Goal: Task Accomplishment & Management: Manage account settings

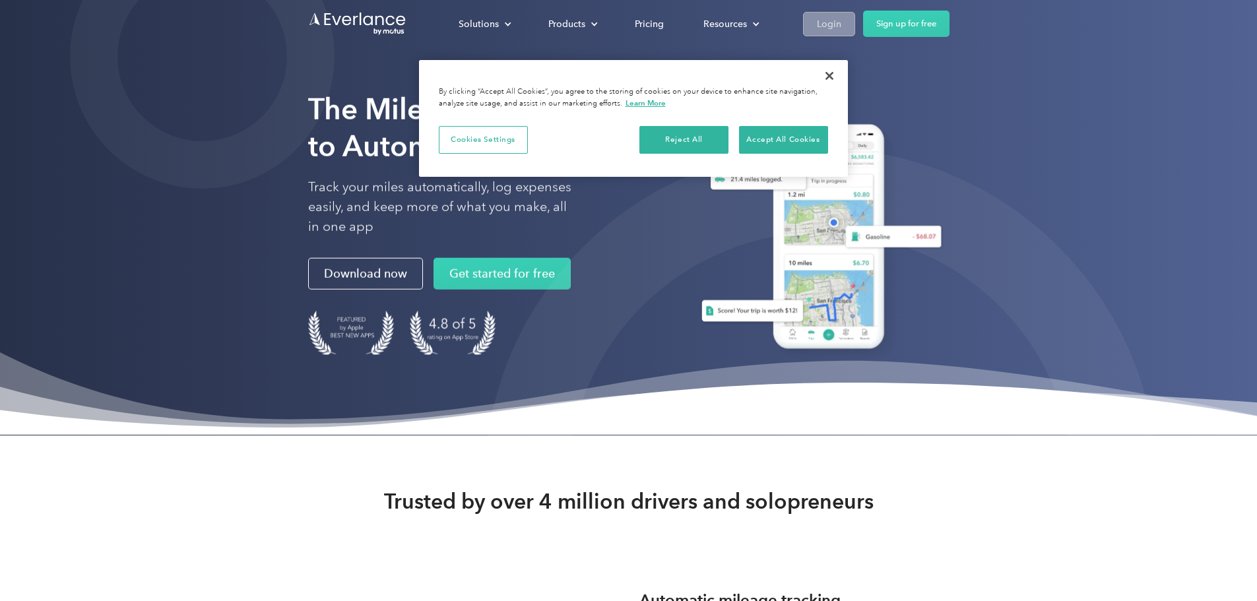
click at [841, 28] on div "Login" at bounding box center [829, 24] width 24 height 16
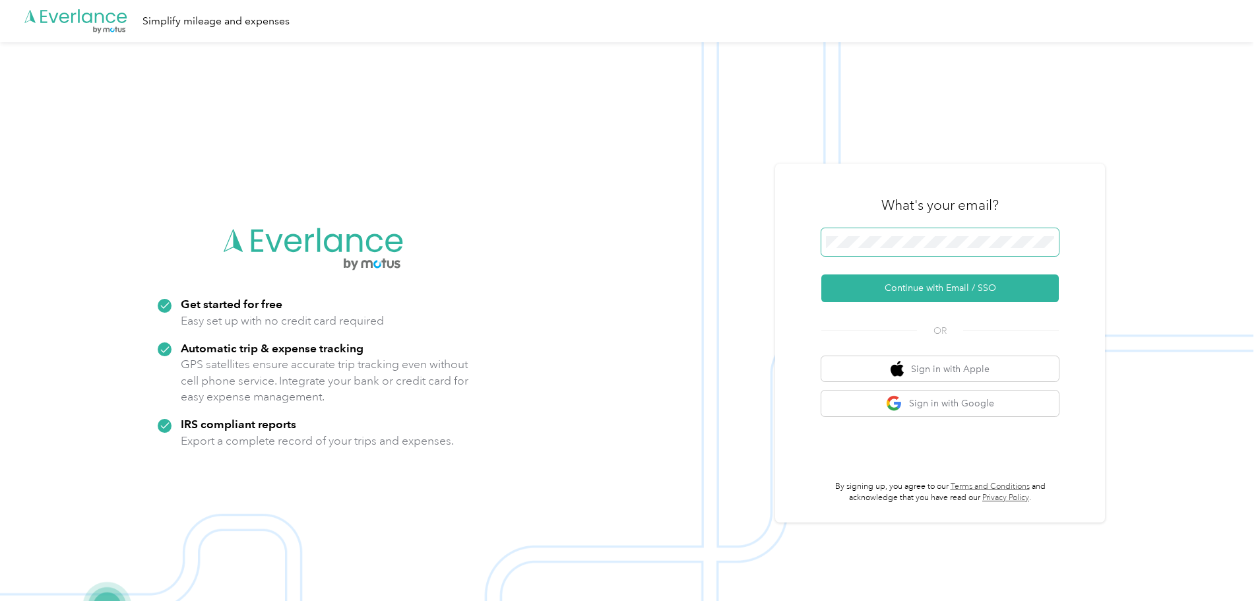
click at [954, 233] on span at bounding box center [939, 242] width 237 height 28
click at [950, 288] on button "Continue with Email / SSO" at bounding box center [939, 288] width 237 height 28
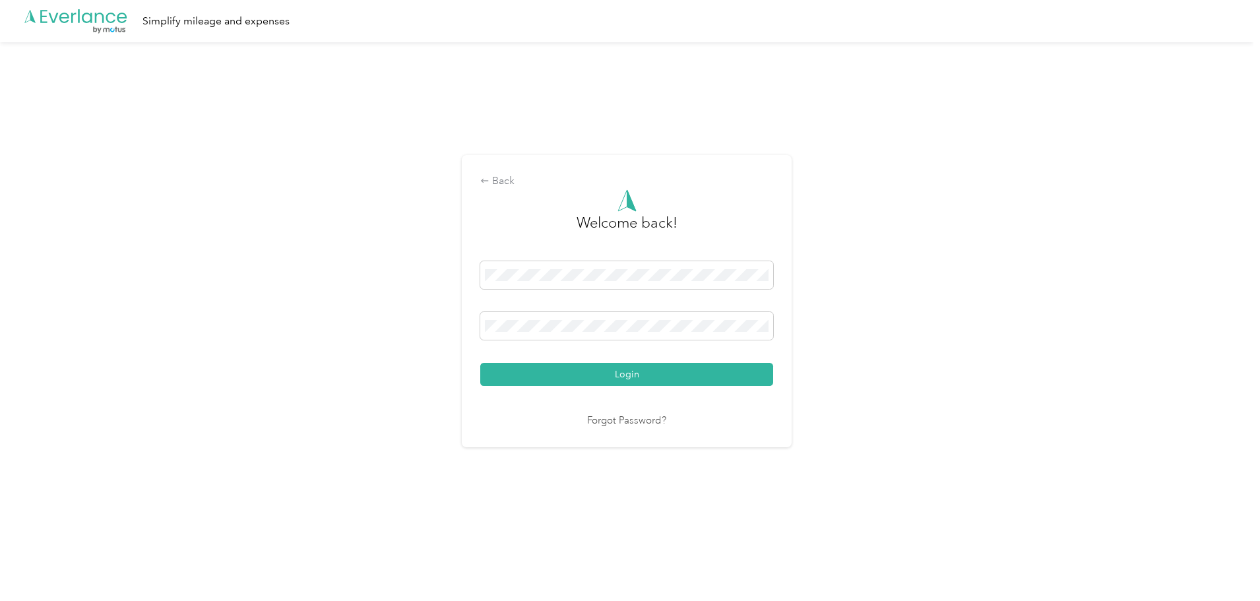
click at [629, 370] on button "Login" at bounding box center [626, 374] width 293 height 23
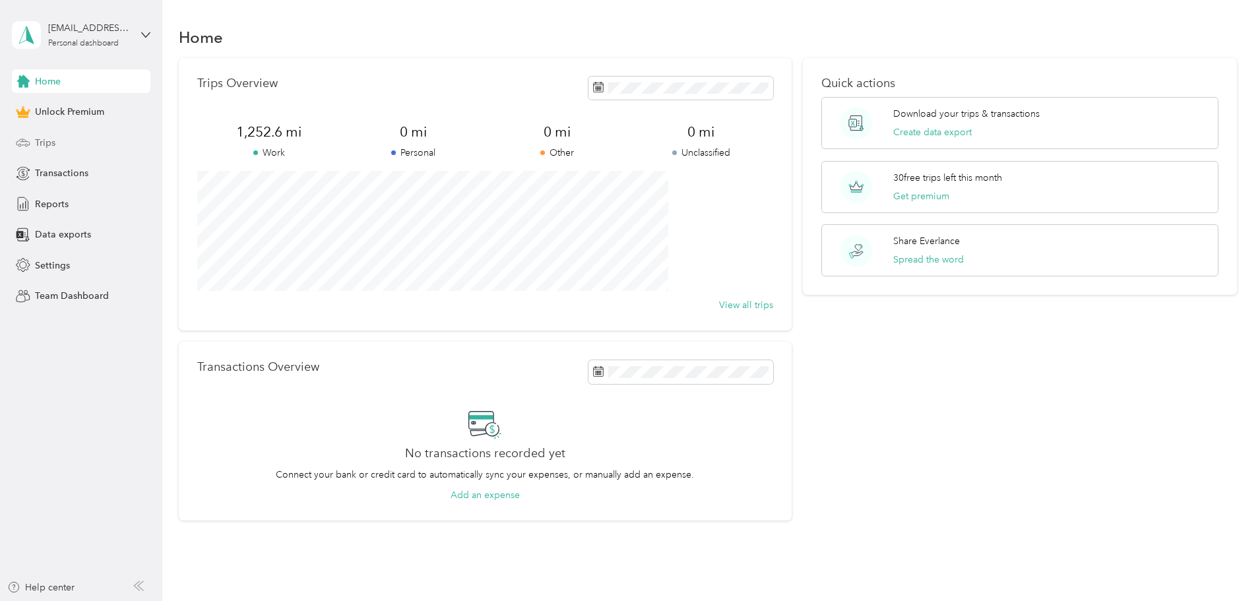
click at [78, 144] on div "Trips" at bounding box center [81, 143] width 139 height 24
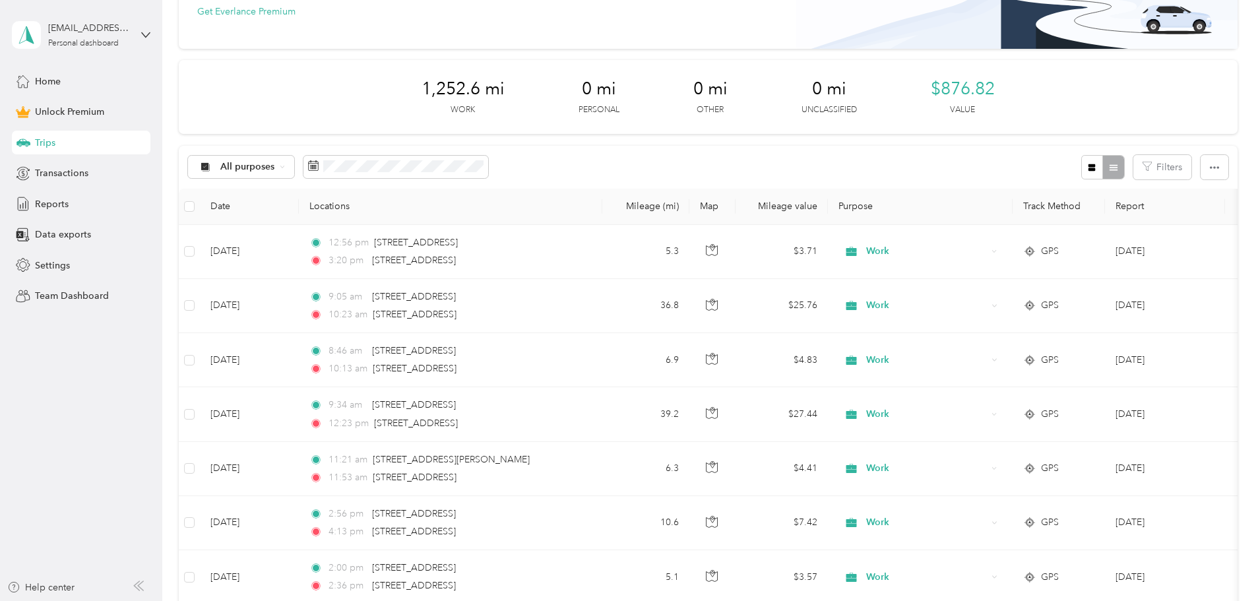
scroll to position [132, 0]
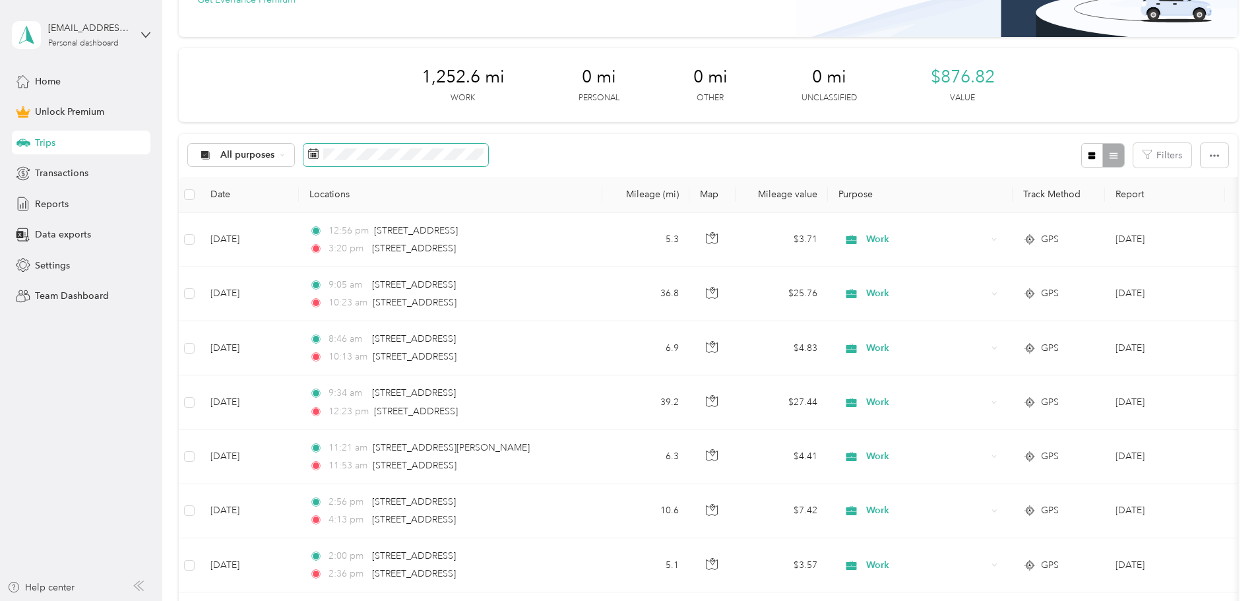
click at [319, 157] on g at bounding box center [314, 154] width 10 height 10
click at [315, 157] on rect at bounding box center [314, 156] width 1 height 1
click at [468, 162] on span at bounding box center [395, 155] width 185 height 22
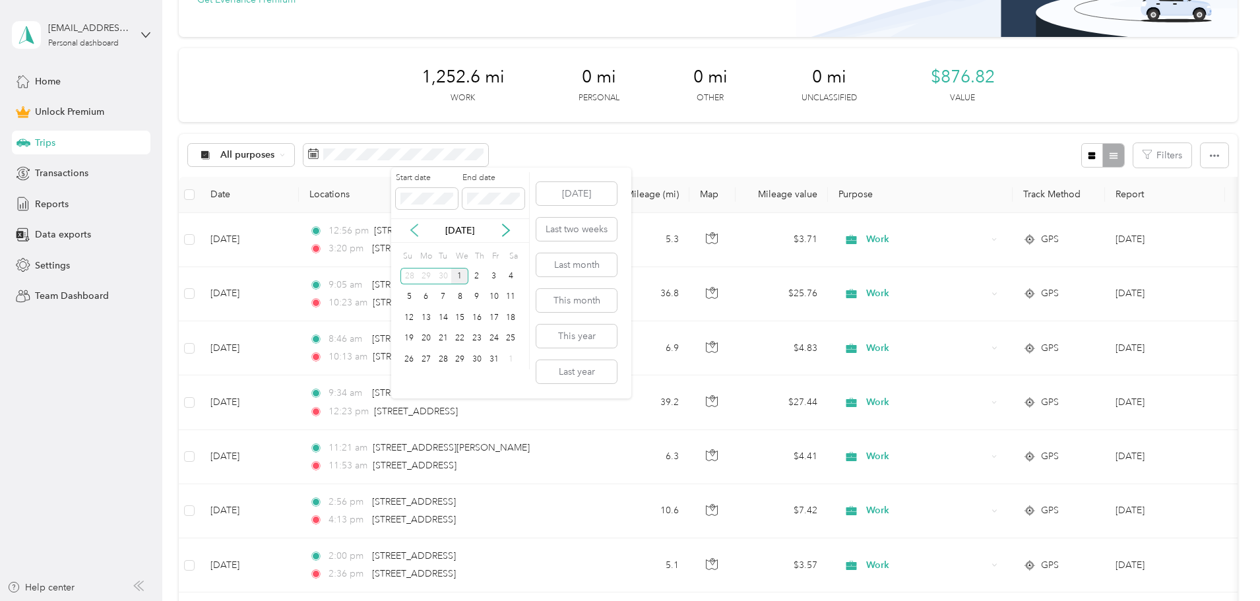
click at [413, 231] on icon at bounding box center [414, 230] width 13 height 13
click at [423, 274] on div "1" at bounding box center [426, 276] width 17 height 16
click at [510, 230] on icon at bounding box center [505, 230] width 13 height 13
click at [412, 233] on icon at bounding box center [414, 230] width 13 height 13
click at [443, 360] on div "30" at bounding box center [443, 359] width 17 height 16
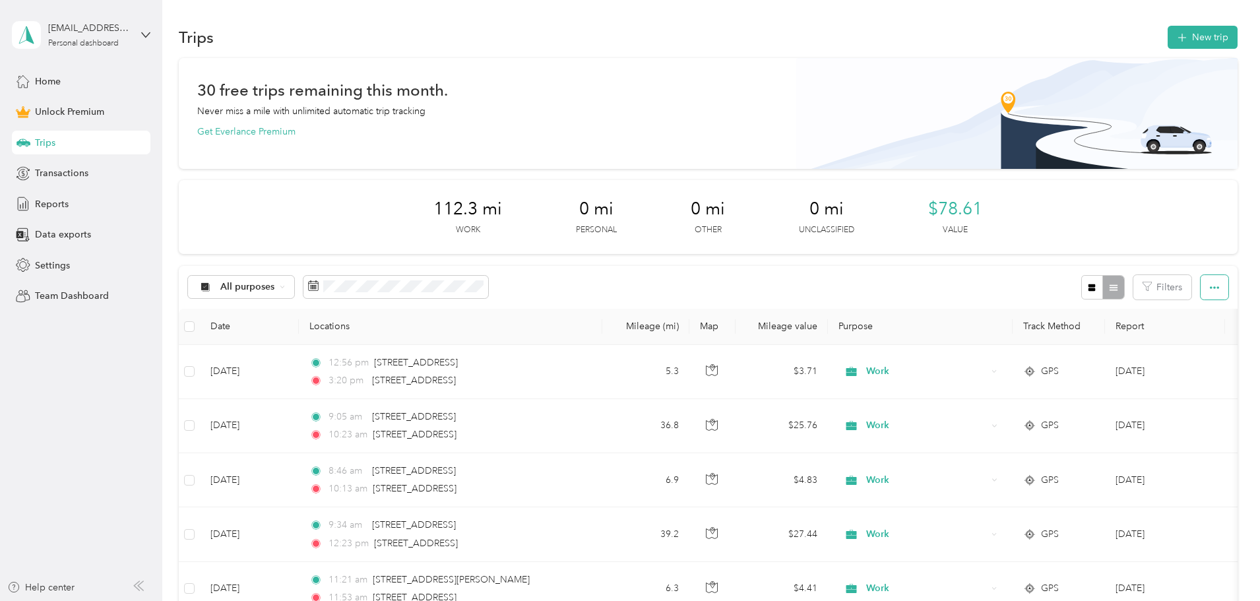
click at [1201, 290] on button "button" at bounding box center [1215, 287] width 28 height 24
click at [1107, 334] on span "Export" at bounding box center [1104, 335] width 28 height 11
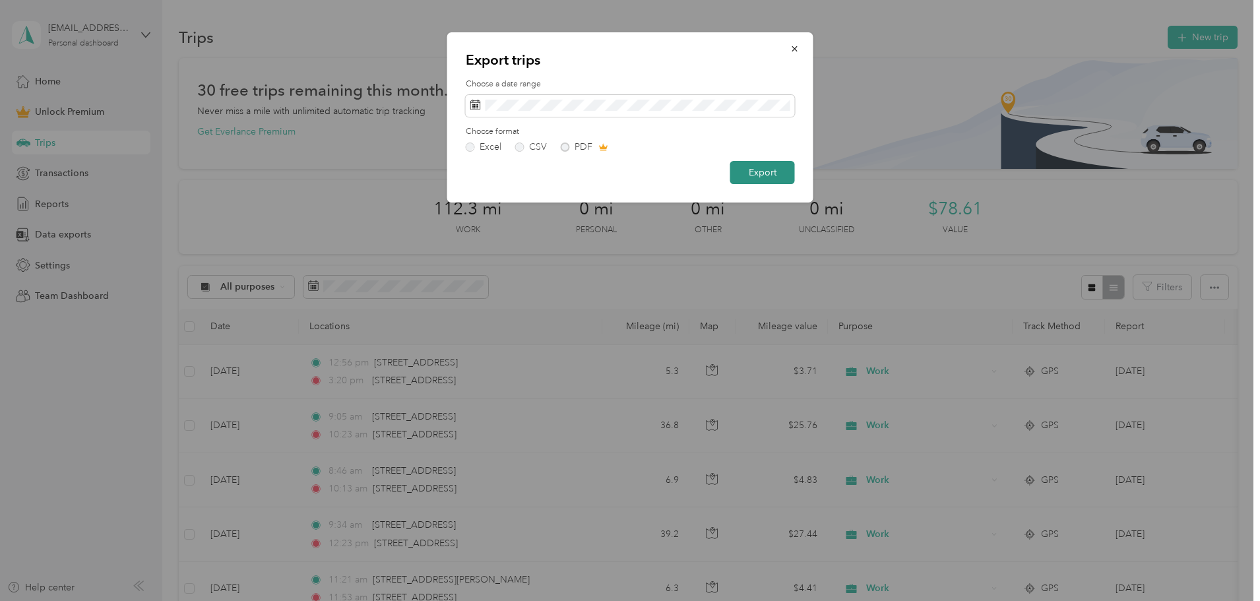
click at [755, 175] on button "Export" at bounding box center [762, 172] width 65 height 23
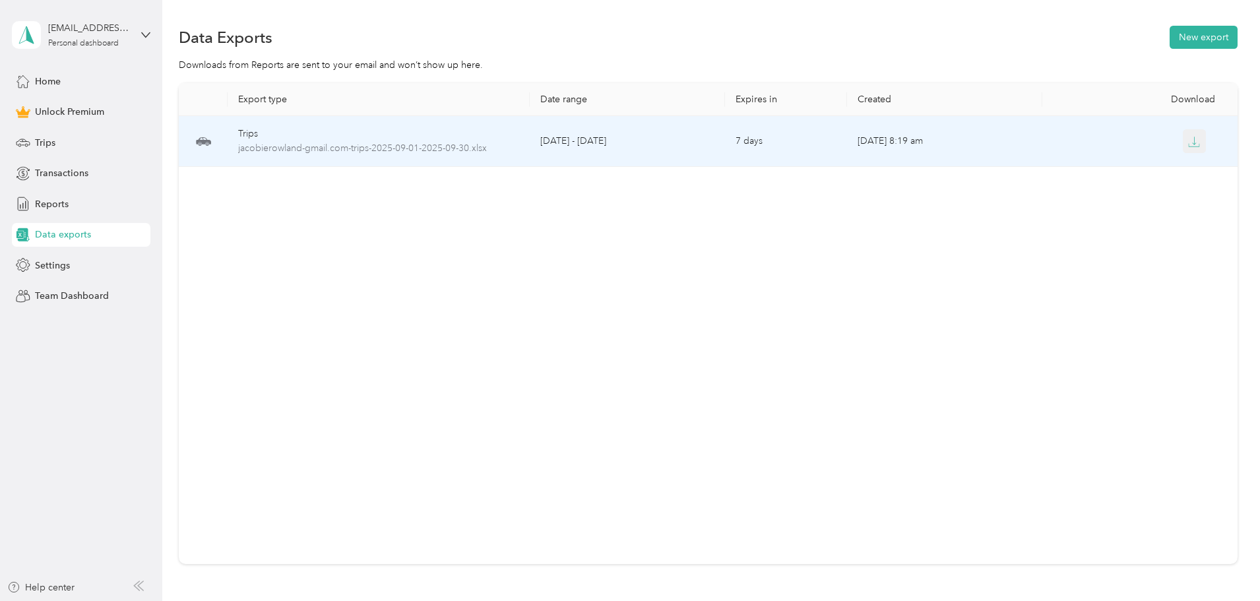
click at [1188, 143] on icon "button" at bounding box center [1194, 142] width 12 height 12
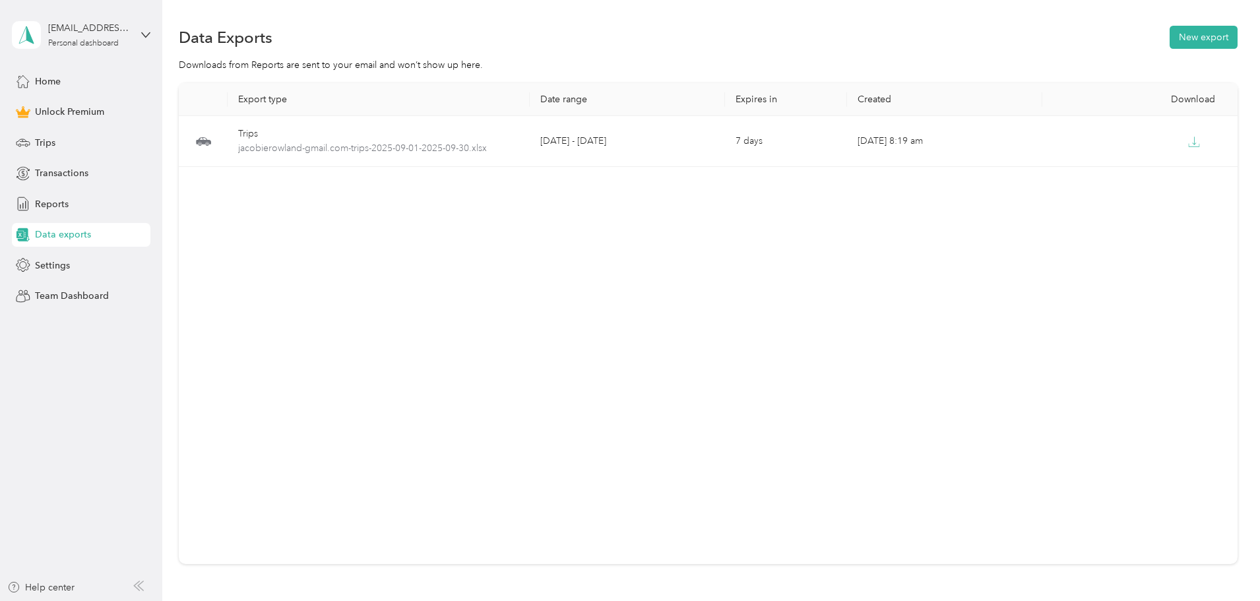
click at [514, 257] on div "Export type Date range Expires in Created Download Trips jacobierowland-gmail.c…" at bounding box center [708, 323] width 1059 height 481
